Goal: Information Seeking & Learning: Learn about a topic

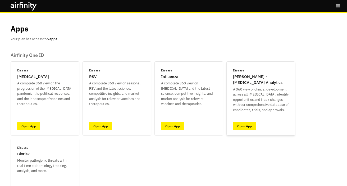
click at [246, 80] on p "[PERSON_NAME] - [MEDICAL_DATA] Analytics" at bounding box center [261, 80] width 56 height 12
click at [242, 108] on p "A 360 view of clinical development across all infectious diseases; identify opp…" at bounding box center [261, 100] width 56 height 26
drag, startPoint x: 246, startPoint y: 118, endPoint x: 246, endPoint y: 127, distance: 9.0
click at [246, 120] on div "Disease IDA - Infectious Disease Analytics A 360 view of clinical development a…" at bounding box center [260, 98] width 69 height 74
click at [246, 127] on link "Open App" at bounding box center [244, 126] width 23 height 8
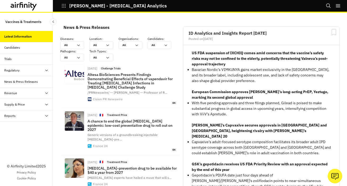
scroll to position [453, 155]
click at [327, 4] on icon "Search" at bounding box center [328, 5] width 5 height 5
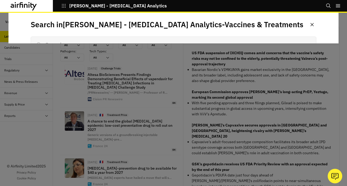
scroll to position [0, 0]
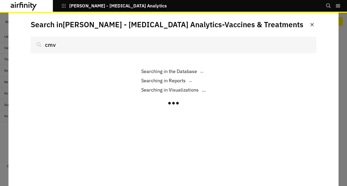
scroll to position [1576, 0]
type input "cmv"
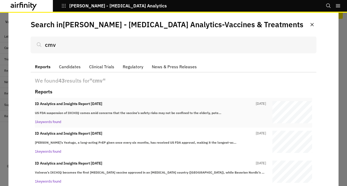
click at [91, 105] on p "ID Analytics and Insights Report [DATE]" at bounding box center [68, 104] width 67 height 6
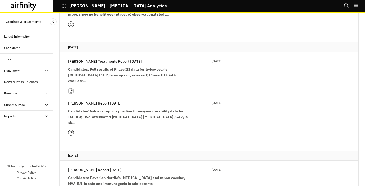
scroll to position [820, 0]
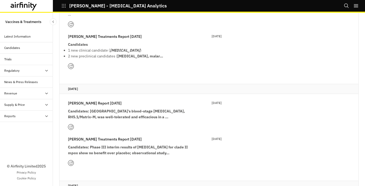
click at [115, 100] on p "[PERSON_NAME] Report [DATE]" at bounding box center [95, 103] width 54 height 6
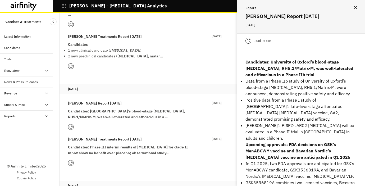
click at [115, 100] on p "[PERSON_NAME] Report [DATE]" at bounding box center [95, 103] width 54 height 6
click at [351, 5] on div "Report [PERSON_NAME] Report [DATE] January 2025" at bounding box center [301, 16] width 128 height 33
click at [356, 6] on icon "Close" at bounding box center [355, 7] width 3 height 3
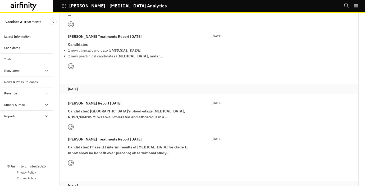
click at [348, 7] on icon "Search" at bounding box center [346, 5] width 5 height 5
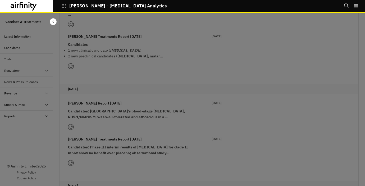
scroll to position [0, 0]
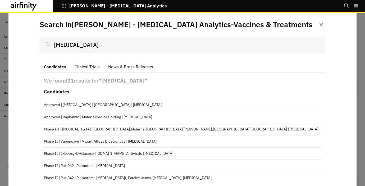
type input "[MEDICAL_DATA]"
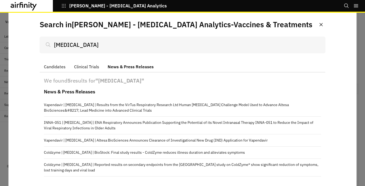
click at [138, 66] on button "News & Press Releases" at bounding box center [130, 66] width 54 height 11
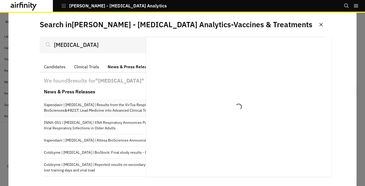
click at [111, 103] on p "Vapendavir | [MEDICAL_DATA] | Results from the VirTus Respiratory Research Ltd …" at bounding box center [182, 107] width 277 height 11
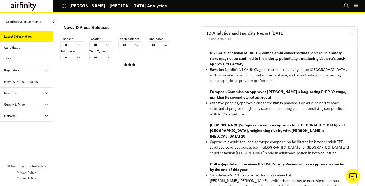
scroll to position [313, 155]
click at [11, 51] on div "Candidates" at bounding box center [26, 47] width 53 height 11
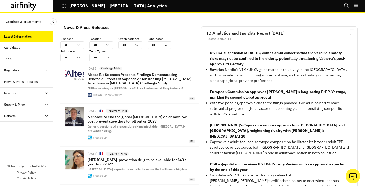
scroll to position [4, 4]
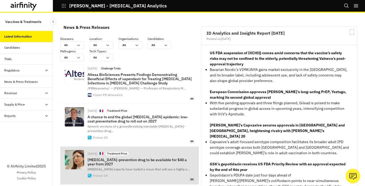
click at [131, 162] on div "Sep 27, 2025 🇫🇷 Treatment Price HIV-prevention drug to be available for $40 a y…" at bounding box center [141, 165] width 107 height 31
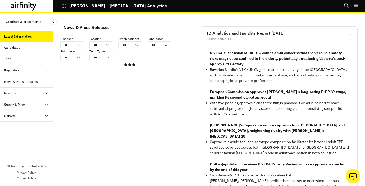
scroll to position [437, 155]
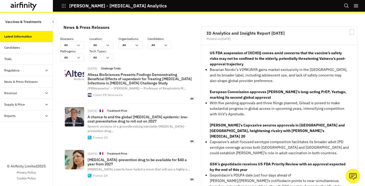
click at [346, 5] on icon "Search" at bounding box center [346, 5] width 5 height 5
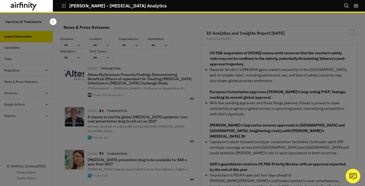
scroll to position [0, 0]
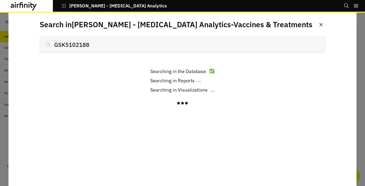
type input "GSK5102188"
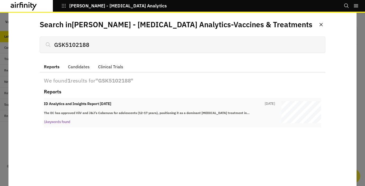
click at [84, 105] on p "ID Analytics and Insights Report [DATE]" at bounding box center [77, 104] width 67 height 6
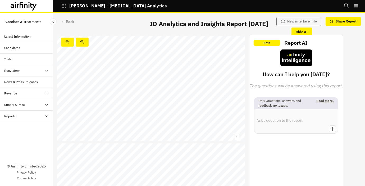
scroll to position [2704, 0]
click at [207, 113] on span "GSK5102188" at bounding box center [209, 113] width 13 height 2
click at [68, 20] on div "← Back" at bounding box center [67, 22] width 13 height 6
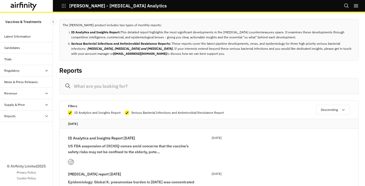
click at [25, 116] on div "Reports" at bounding box center [28, 116] width 49 height 5
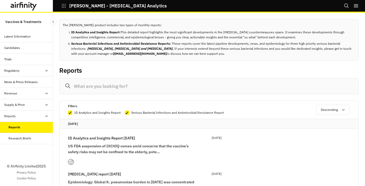
click at [24, 131] on div "Reports" at bounding box center [26, 127] width 53 height 11
